Goal: Transaction & Acquisition: Purchase product/service

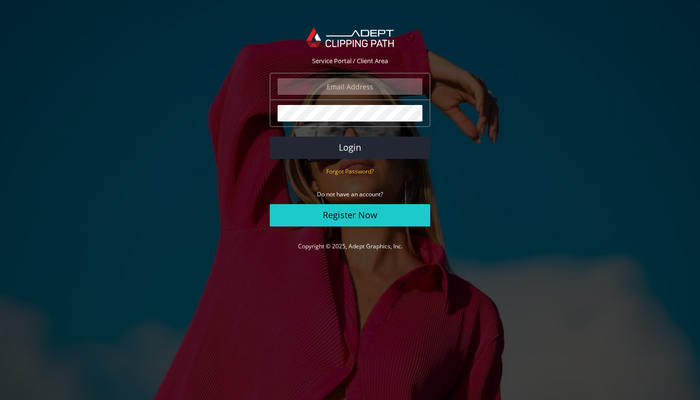
click at [350, 87] on input "email" at bounding box center [349, 86] width 145 height 17
type input "jrdnhrt"
click at [0, 265] on com-1password-button at bounding box center [0, 265] width 0 height 0
drag, startPoint x: 365, startPoint y: 88, endPoint x: 310, endPoint y: 87, distance: 54.9
click at [310, 87] on input "jrdnhrt" at bounding box center [349, 86] width 145 height 17
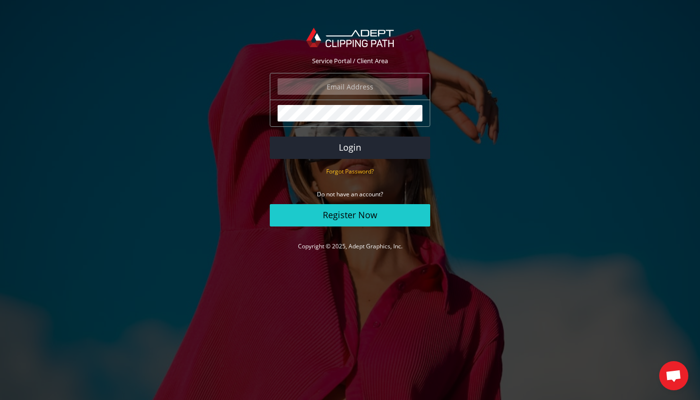
type input "j"
click at [0, 265] on com-1password-button at bounding box center [0, 265] width 0 height 0
type input "jordan@jordanhartley.ca"
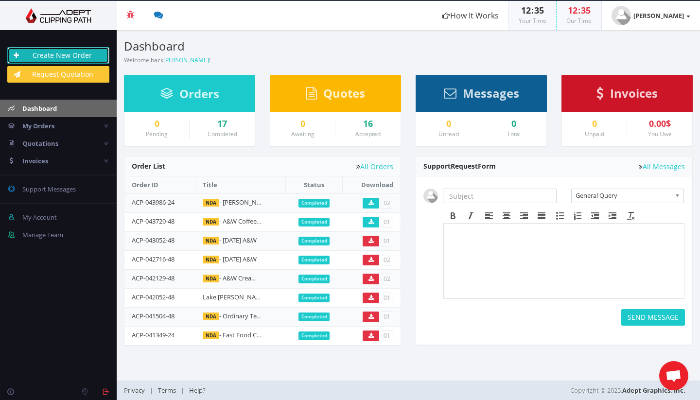
click at [79, 57] on link "Create New Order" at bounding box center [58, 55] width 102 height 17
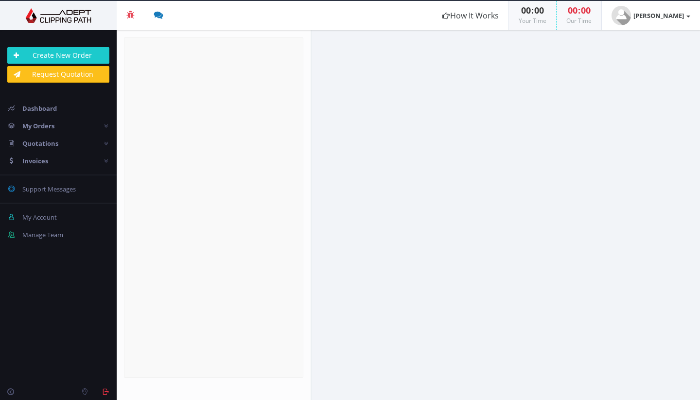
radio input "true"
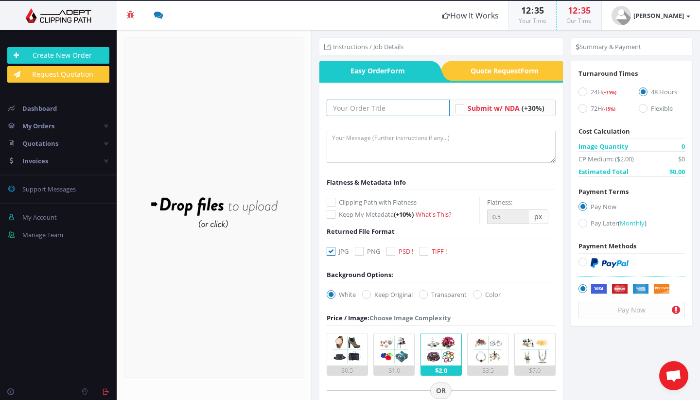
click at [373, 108] on input "text" at bounding box center [387, 108] width 123 height 17
type input "Hair Products"
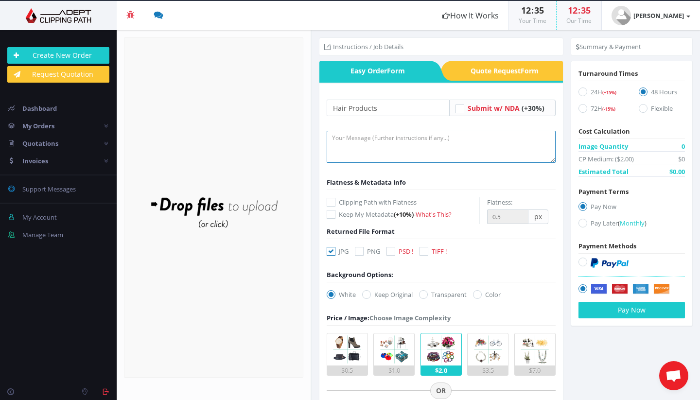
click at [429, 150] on textarea at bounding box center [440, 147] width 229 height 32
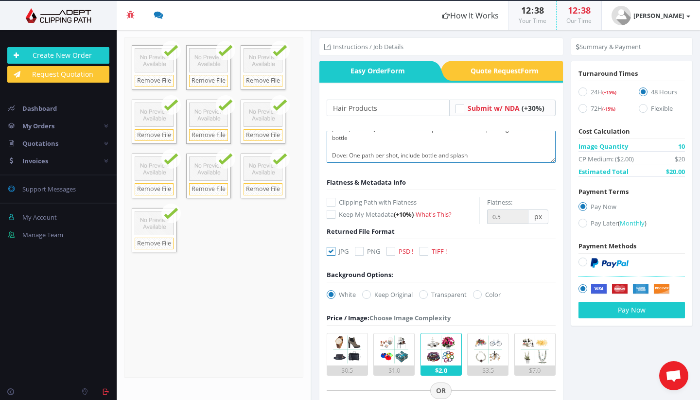
scroll to position [23, 0]
click at [351, 157] on textarea "Monday Bottles: Just need one overall path and another separating the front bot…" at bounding box center [440, 147] width 229 height 32
click at [524, 158] on textarea "Monday Bottles: Just need one overall path and another separating the front bot…" at bounding box center [440, 147] width 229 height 32
click at [439, 159] on textarea "Monday Bottles: Just need one overall path and another separating the front bot…" at bounding box center [440, 147] width 229 height 32
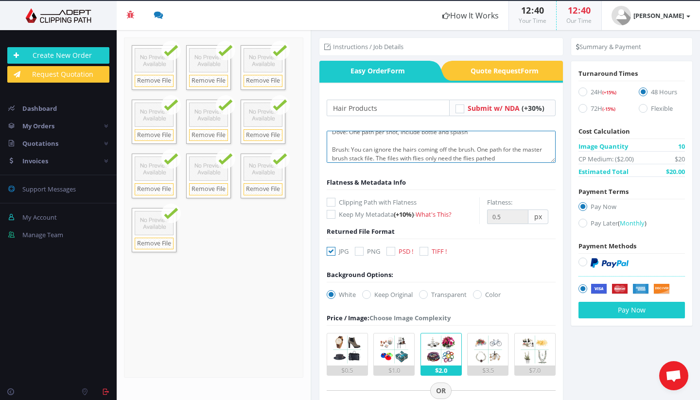
click at [439, 159] on textarea "Monday Bottles: Just need one overall path and another separating the front bot…" at bounding box center [440, 147] width 229 height 32
click at [494, 156] on textarea "Monday Bottles: Just need one overall path and another separating the front bot…" at bounding box center [440, 147] width 229 height 32
click at [530, 158] on textarea "Monday Bottles: Just need one overall path and another separating the front bot…" at bounding box center [440, 147] width 229 height 32
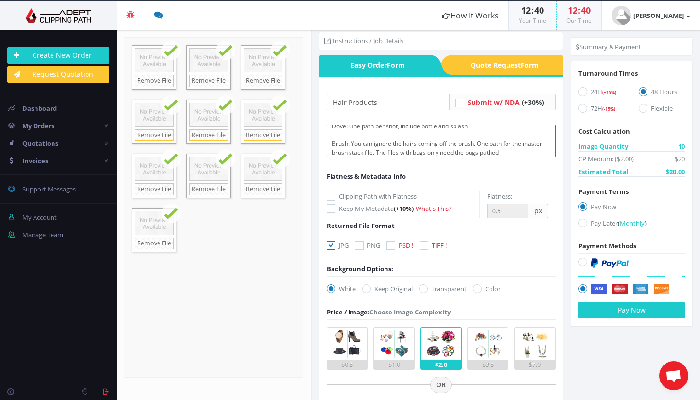
scroll to position [14, 0]
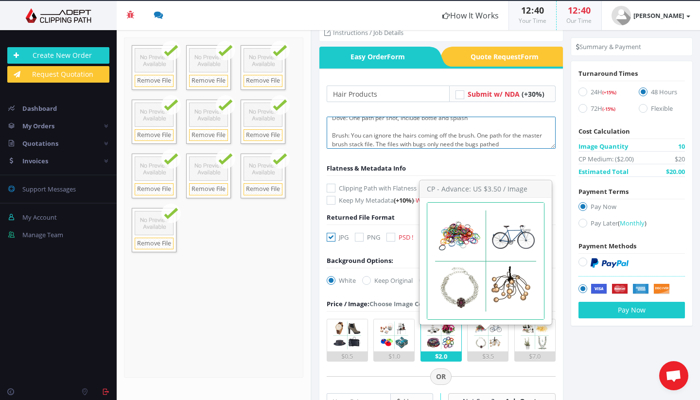
type textarea "Monday Bottles: Just need one overall path and another separating the front bot…"
click at [480, 342] on img at bounding box center [488, 335] width 32 height 32
click at [0, 0] on input "$3.5" at bounding box center [0, 0] width 0 height 0
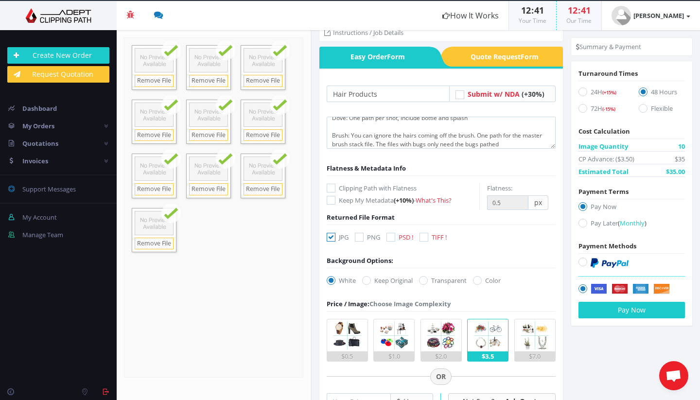
click at [580, 263] on icon at bounding box center [582, 261] width 9 height 9
click at [581, 263] on input "radio" at bounding box center [584, 262] width 6 height 6
radio input "true"
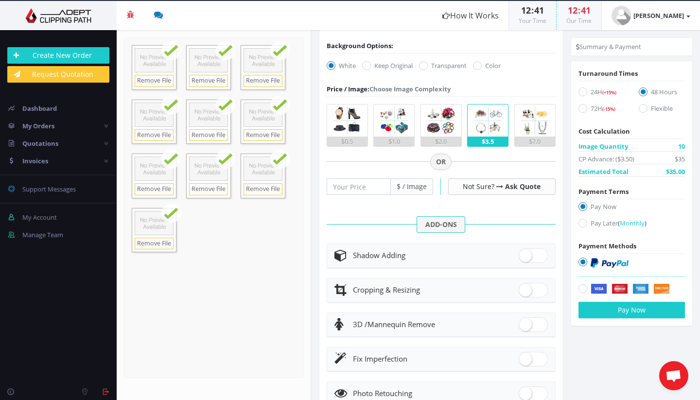
scroll to position [0, 0]
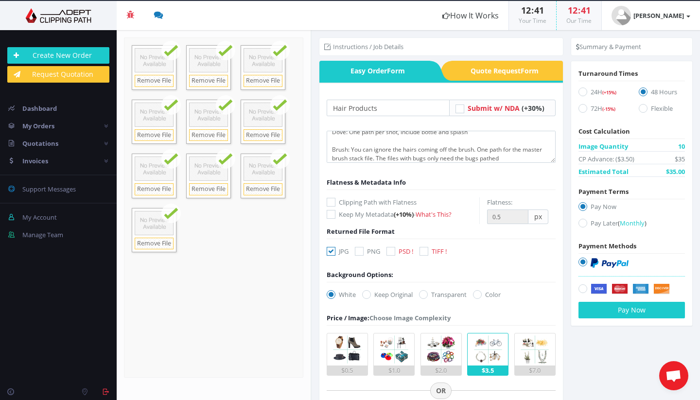
click at [367, 293] on icon at bounding box center [366, 294] width 9 height 9
click at [367, 293] on input "Keep Original" at bounding box center [367, 295] width 6 height 6
radio input "true"
click at [336, 292] on label "White" at bounding box center [340, 295] width 29 height 10
click at [335, 292] on input "White" at bounding box center [332, 295] width 6 height 6
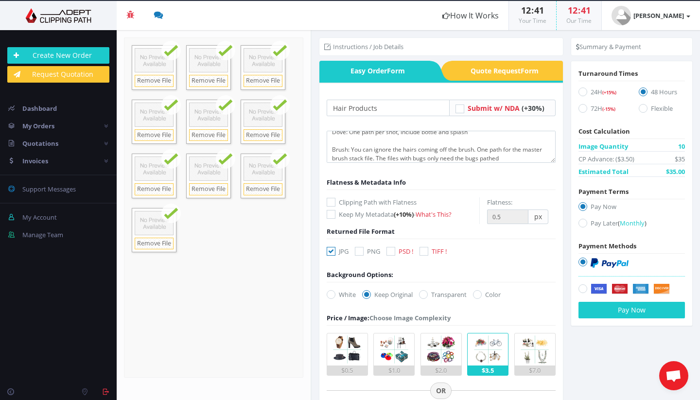
radio input "true"
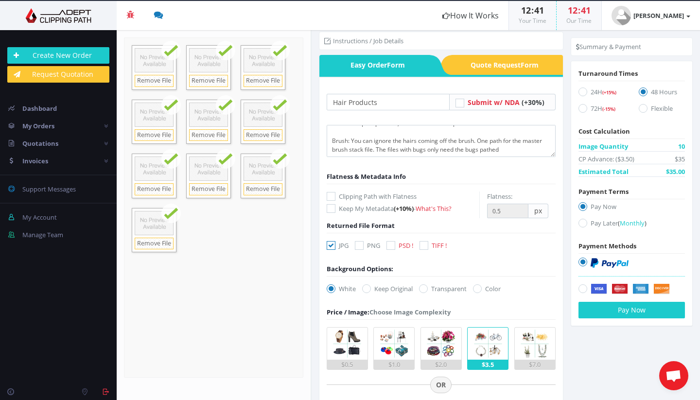
scroll to position [6, 0]
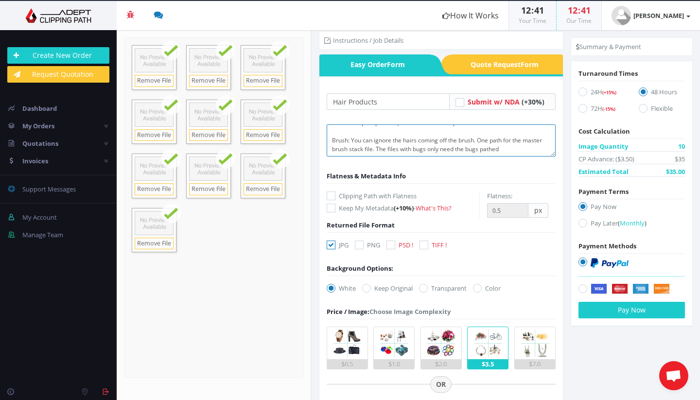
click at [473, 140] on textarea "Monday Bottles: Just need one overall path and another separating the front bot…" at bounding box center [440, 140] width 229 height 32
click at [503, 139] on textarea "Monday Bottles: Just need one overall path and another separating the front bot…" at bounding box center [440, 140] width 229 height 32
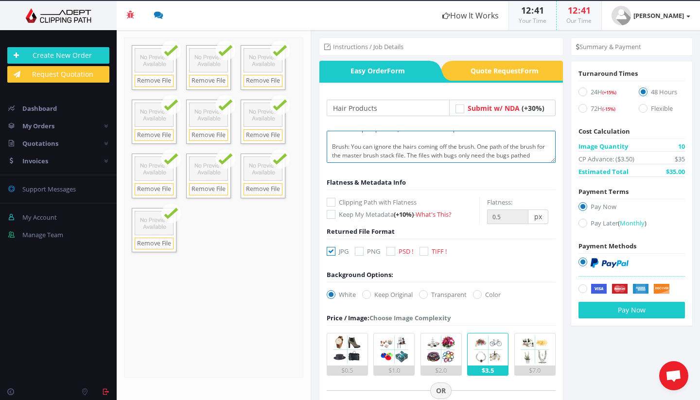
scroll to position [29, 0]
click at [538, 152] on textarea "Monday Bottles: Just need one overall path and another separating the front bot…" at bounding box center [440, 147] width 229 height 32
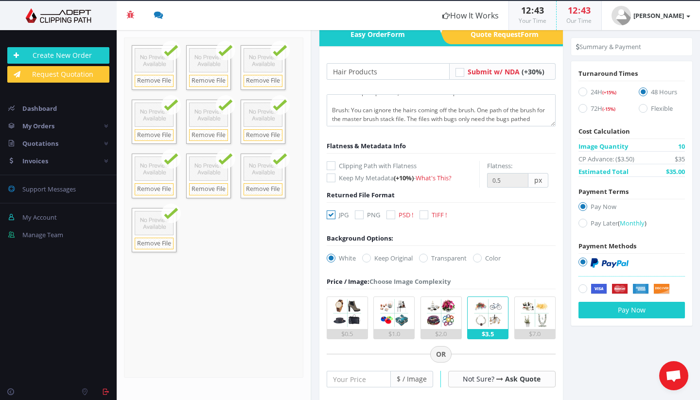
scroll to position [38, 0]
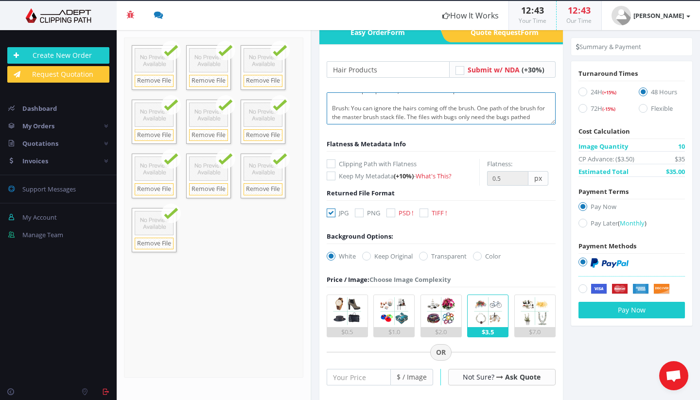
drag, startPoint x: 542, startPoint y: 119, endPoint x: 332, endPoint y: 120, distance: 209.9
click at [332, 120] on textarea "Monday Bottles: Just need one overall path and another separating the front bot…" at bounding box center [440, 108] width 229 height 32
click at [403, 117] on textarea "Monday Bottles: Just need one overall path and another separating the front bot…" at bounding box center [440, 108] width 229 height 32
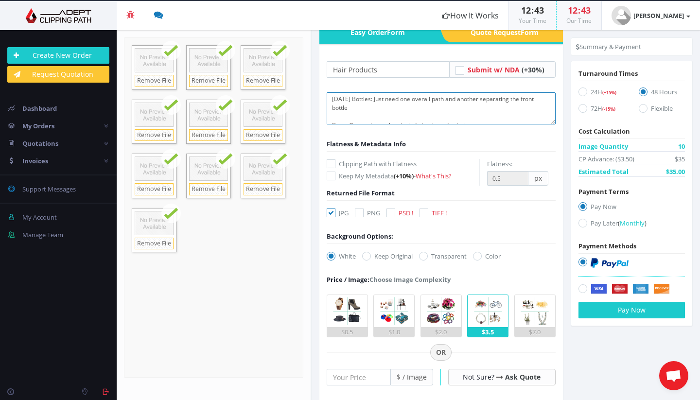
scroll to position [0, 0]
type textarea "Monday Bottles: Just need one overall path and another separating the front bot…"
click at [155, 79] on link "Remove File" at bounding box center [154, 81] width 39 height 12
click at [155, 79] on link "Removing.." at bounding box center [154, 81] width 39 height 12
click at [200, 80] on link "Remove File" at bounding box center [208, 81] width 39 height 12
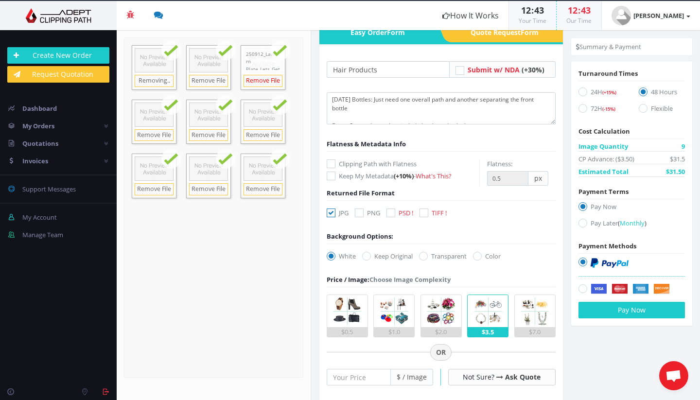
click at [251, 80] on link "Remove File" at bounding box center [262, 81] width 39 height 12
click at [259, 134] on link "Remove File" at bounding box center [262, 135] width 39 height 12
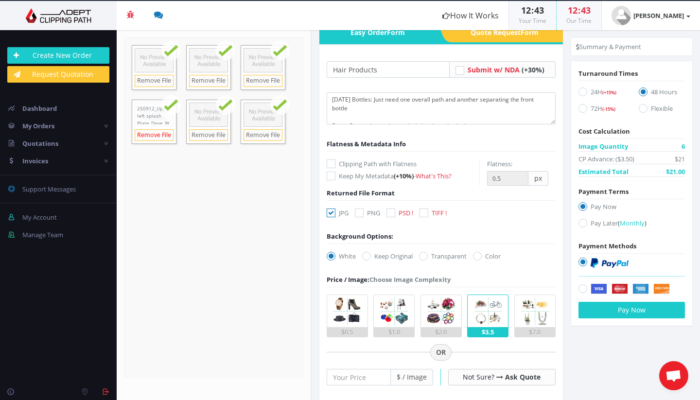
click at [159, 137] on link "Remove File" at bounding box center [154, 135] width 39 height 12
click at [164, 83] on link "Remove File" at bounding box center [154, 81] width 39 height 12
click at [196, 80] on link "Remove File" at bounding box center [208, 81] width 39 height 12
click at [247, 82] on link "Remove File" at bounding box center [262, 81] width 39 height 12
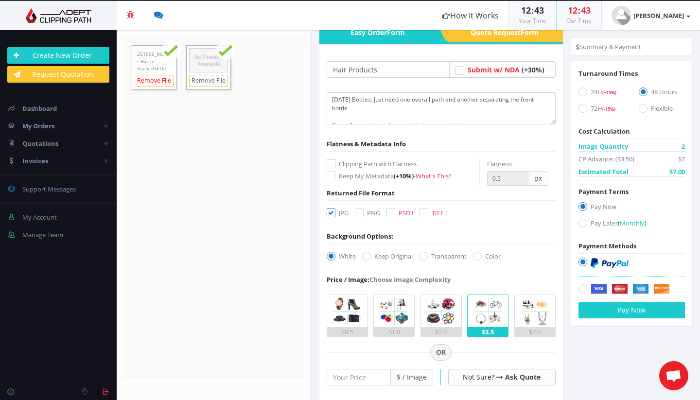
click at [157, 80] on link "Remove File" at bounding box center [154, 81] width 39 height 12
click at [191, 80] on link "Remove File" at bounding box center [208, 81] width 39 height 12
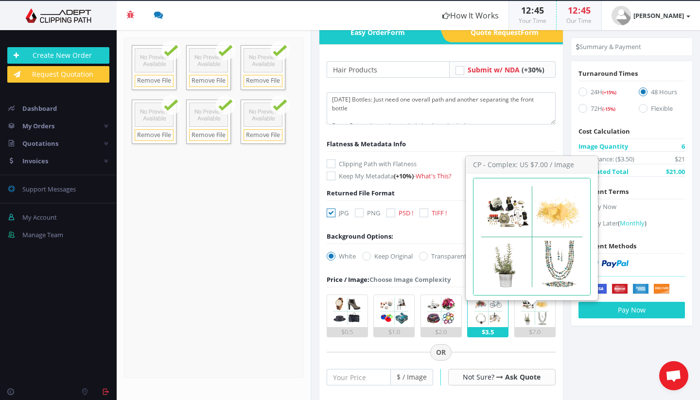
click at [539, 319] on img at bounding box center [534, 311] width 32 height 32
click at [0, 0] on input "$7.0" at bounding box center [0, 0] width 0 height 0
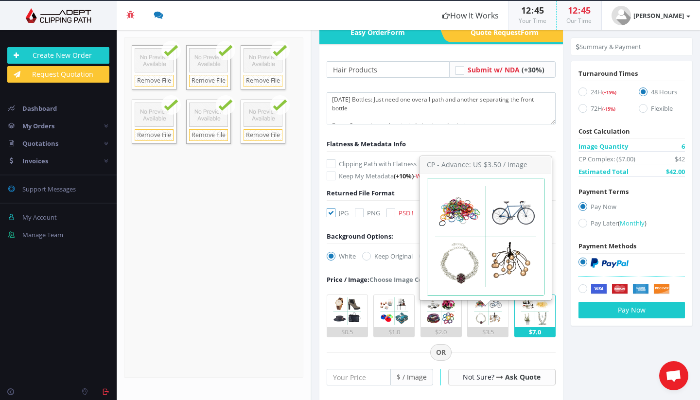
click at [488, 315] on img at bounding box center [488, 311] width 32 height 32
click at [0, 0] on input "$3.5" at bounding box center [0, 0] width 0 height 0
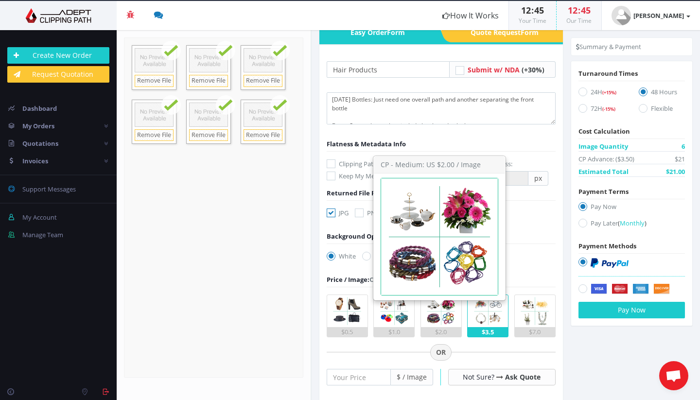
click at [440, 317] on img at bounding box center [441, 311] width 32 height 32
click at [0, 0] on input "$2.0" at bounding box center [0, 0] width 0 height 0
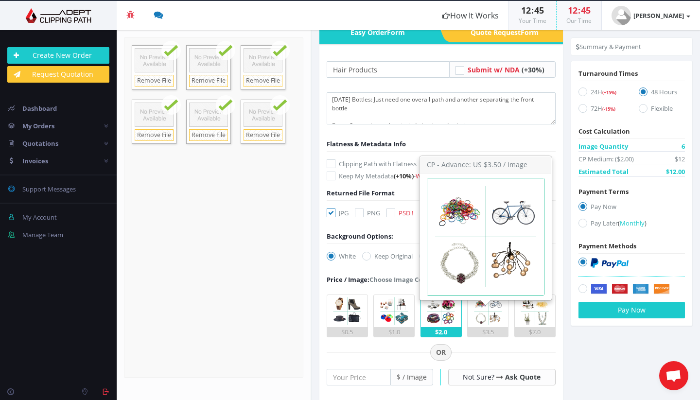
click at [482, 316] on img at bounding box center [488, 311] width 32 height 32
click at [0, 0] on input "$3.5" at bounding box center [0, 0] width 0 height 0
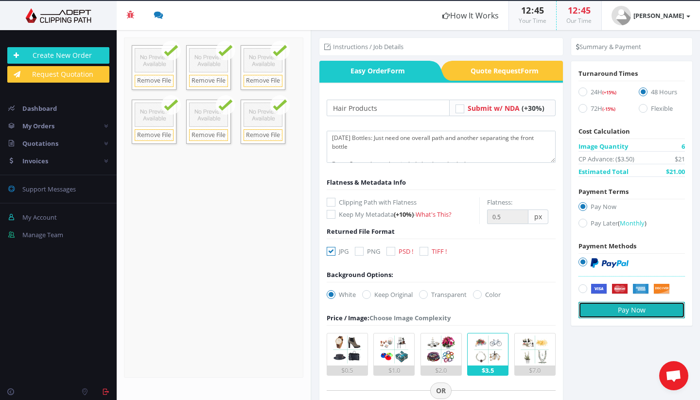
click at [637, 308] on button "Pay Now" at bounding box center [631, 310] width 106 height 17
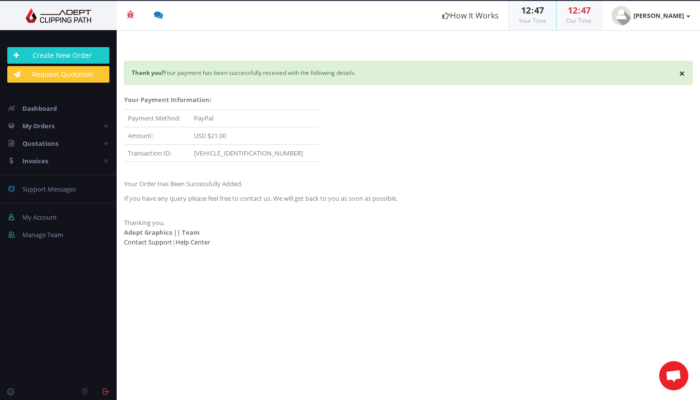
click at [61, 19] on img at bounding box center [58, 15] width 102 height 15
